Goal: Information Seeking & Learning: Check status

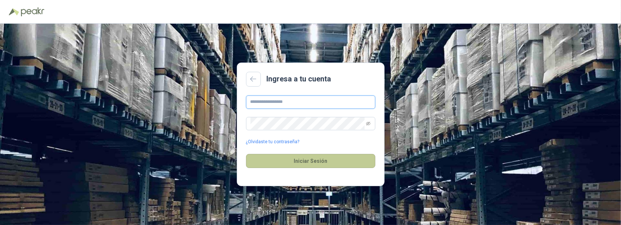
type input "**********"
click at [288, 158] on button "Iniciar Sesión" at bounding box center [310, 161] width 129 height 14
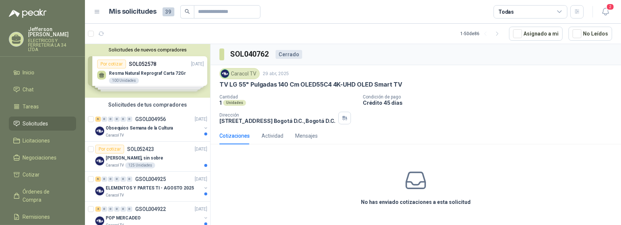
click at [249, 74] on div "Caracol TV" at bounding box center [239, 73] width 40 height 11
click at [159, 128] on p "Obsequios Semana de la Cultura" at bounding box center [139, 127] width 67 height 7
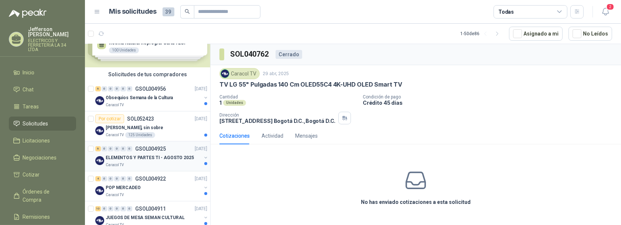
scroll to position [46, 0]
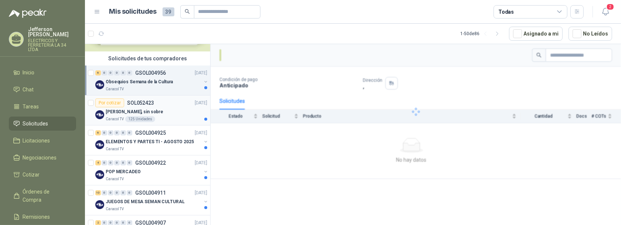
click at [144, 100] on p "SOL052423" at bounding box center [140, 102] width 27 height 5
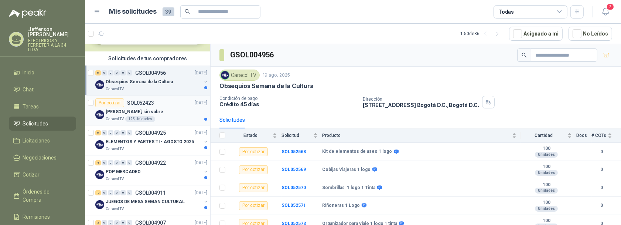
click at [149, 113] on p "[PERSON_NAME], sin sobre" at bounding box center [135, 111] width 58 height 7
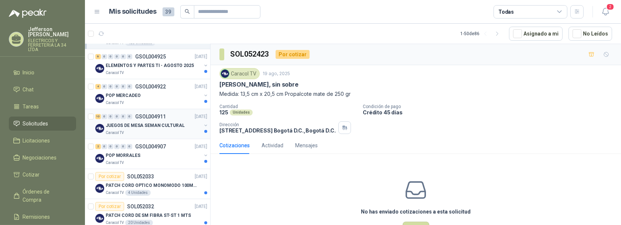
scroll to position [138, 0]
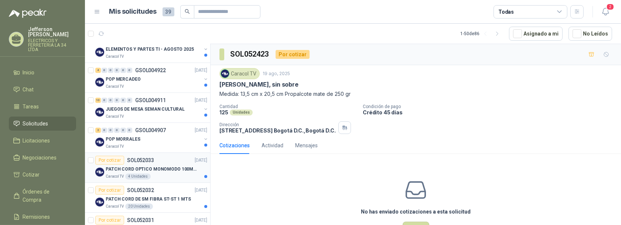
click at [168, 165] on p "PATCH CORD OPTICO MONOMODO 100MTS" at bounding box center [152, 168] width 92 height 7
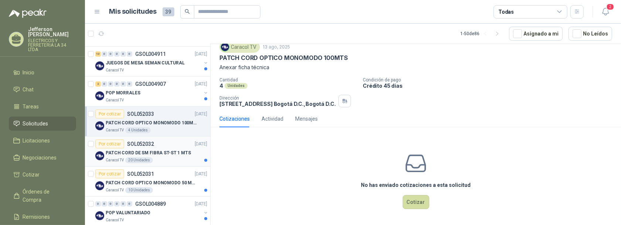
scroll to position [231, 0]
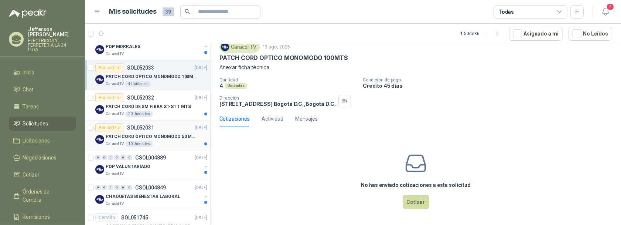
click at [150, 137] on p "PATCH CORD OPTICO MONOMODO 50 MTS" at bounding box center [152, 136] width 92 height 7
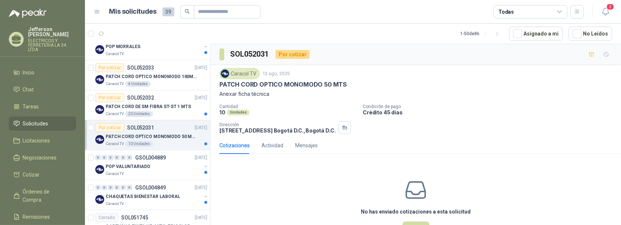
scroll to position [185, 0]
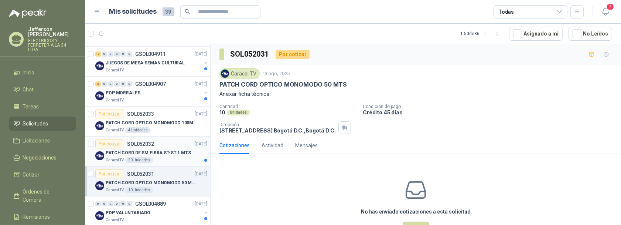
click at [151, 152] on p "PATCH CORD DE SM FIBRA ST-ST 1 MTS" at bounding box center [148, 152] width 85 height 7
